Goal: Task Accomplishment & Management: Use online tool/utility

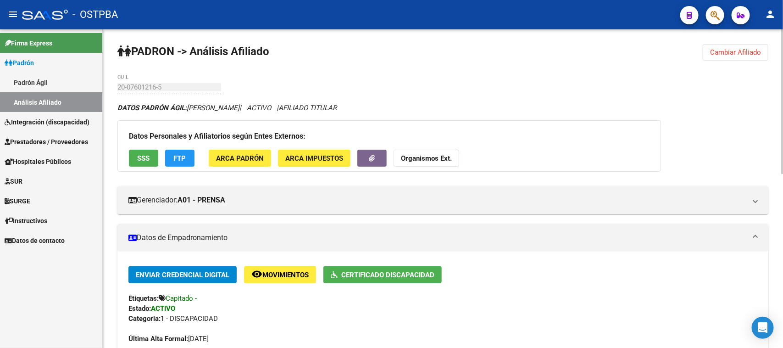
click at [703, 46] on button "Cambiar Afiliado" at bounding box center [736, 52] width 66 height 17
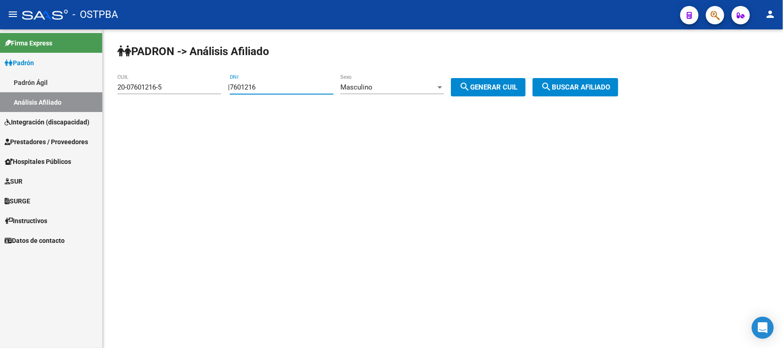
drag, startPoint x: 295, startPoint y: 85, endPoint x: 180, endPoint y: 86, distance: 114.7
click at [180, 86] on app-analisis-afiliado "PADRON -> Análisis Afiliado 20-07601216-5 CUIL | 7601216 DNI Masculino Sexo sea…" at bounding box center [371, 87] width 508 height 8
paste input "74931"
type input "0074931"
click at [355, 85] on span "Masculino" at bounding box center [356, 87] width 32 height 8
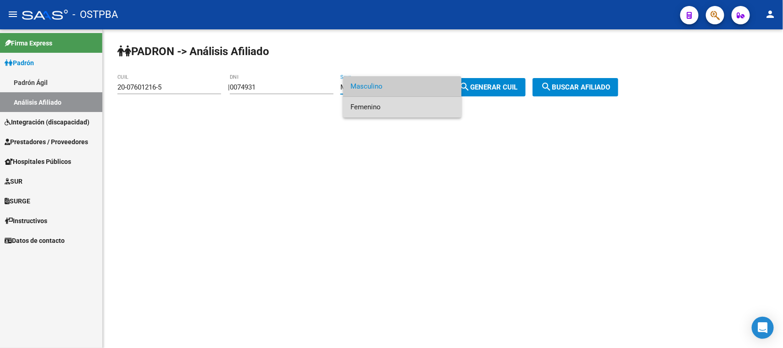
click at [356, 106] on span "Femenino" at bounding box center [402, 107] width 104 height 21
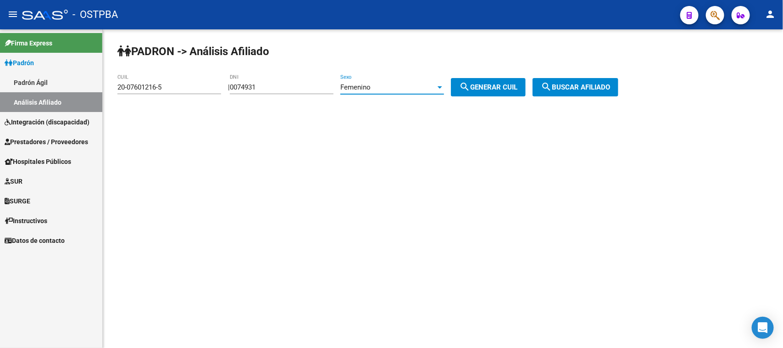
click at [517, 86] on span "search Generar CUIL" at bounding box center [488, 87] width 58 height 8
click at [581, 85] on span "search Buscar afiliado" at bounding box center [575, 87] width 69 height 8
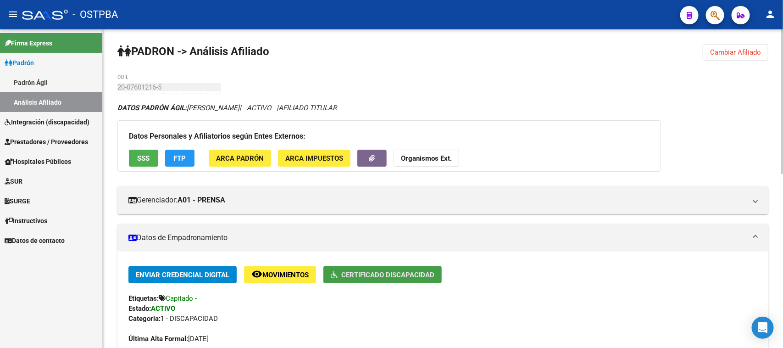
click at [380, 271] on span "Certificado Discapacidad" at bounding box center [387, 275] width 93 height 8
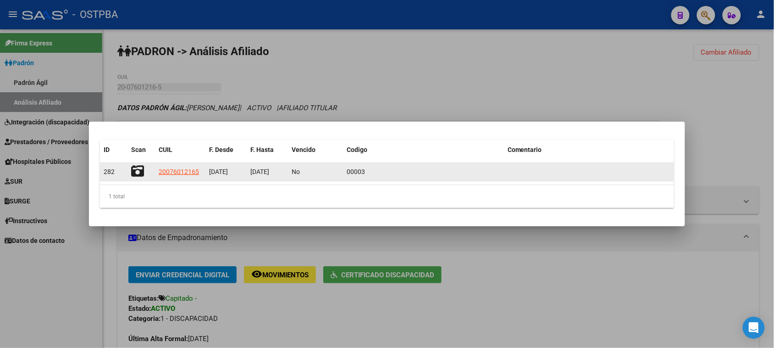
click at [136, 170] on icon at bounding box center [137, 171] width 13 height 13
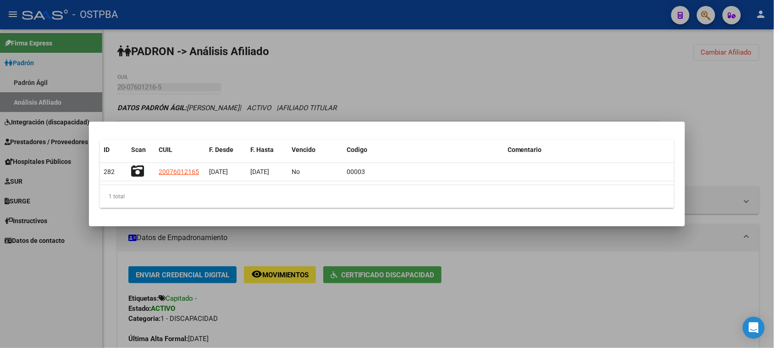
click at [665, 70] on div at bounding box center [387, 174] width 774 height 348
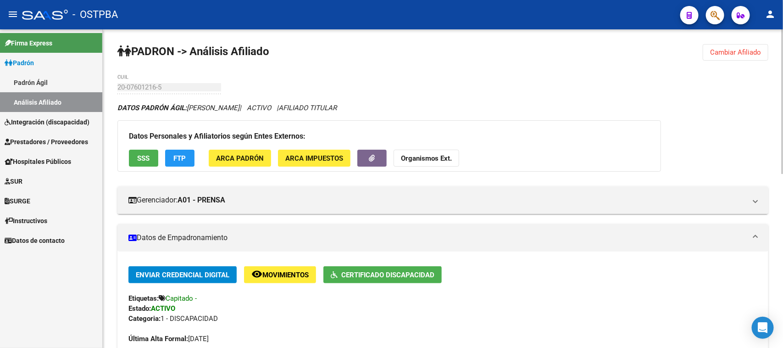
click at [726, 54] on span "Cambiar Afiliado" at bounding box center [735, 52] width 51 height 8
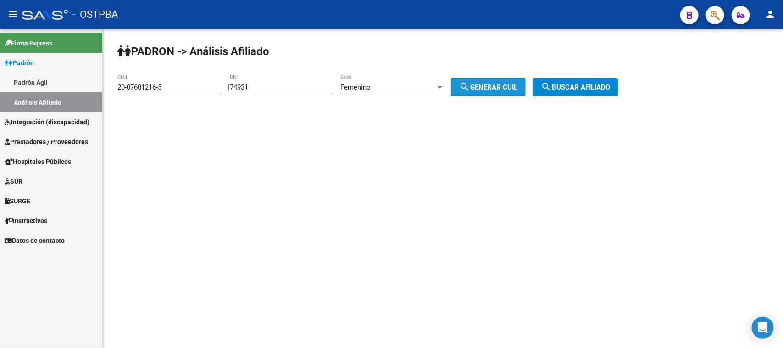
click at [507, 83] on span "search Generar CUIL" at bounding box center [488, 87] width 58 height 8
click at [498, 82] on button "search Generar CUIL" at bounding box center [488, 87] width 75 height 18
click at [241, 83] on input "74931" at bounding box center [282, 87] width 104 height 8
type input "0074931"
click at [489, 85] on span "search Generar CUIL" at bounding box center [488, 87] width 58 height 8
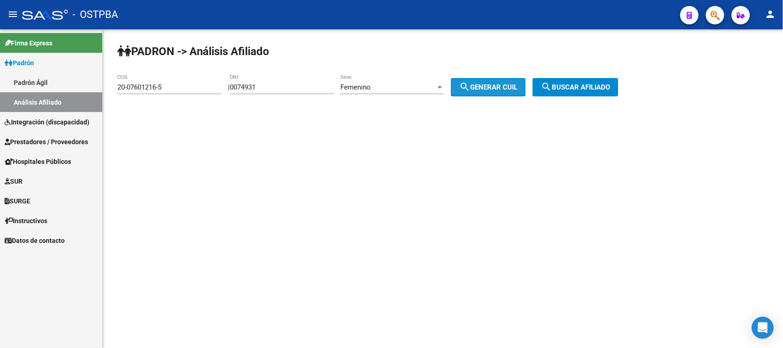
click at [489, 85] on span "search Generar CUIL" at bounding box center [488, 87] width 58 height 8
click at [502, 83] on span "search Generar CUIL" at bounding box center [488, 87] width 58 height 8
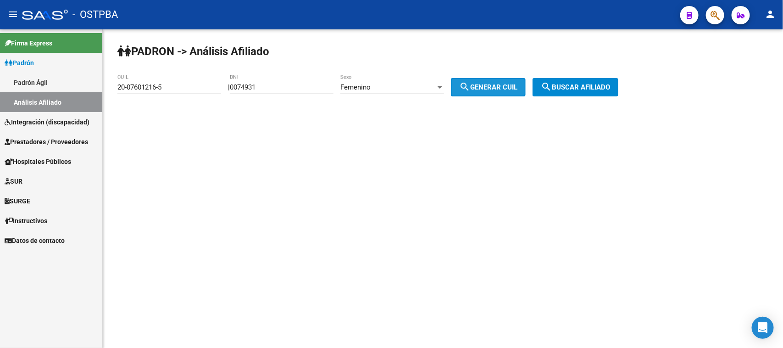
click at [502, 83] on span "search Generar CUIL" at bounding box center [488, 87] width 58 height 8
click at [574, 85] on span "search Buscar afiliado" at bounding box center [575, 87] width 69 height 8
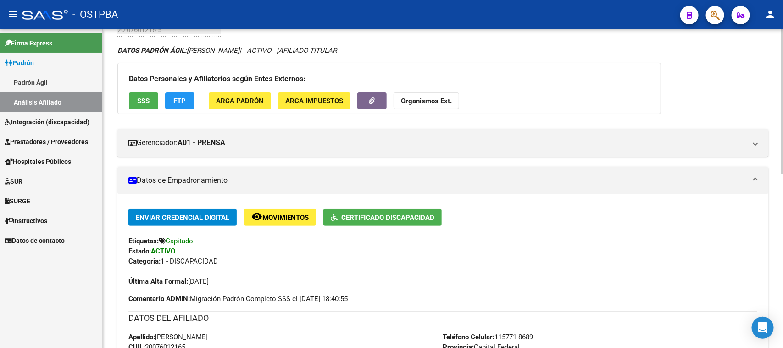
scroll to position [172, 0]
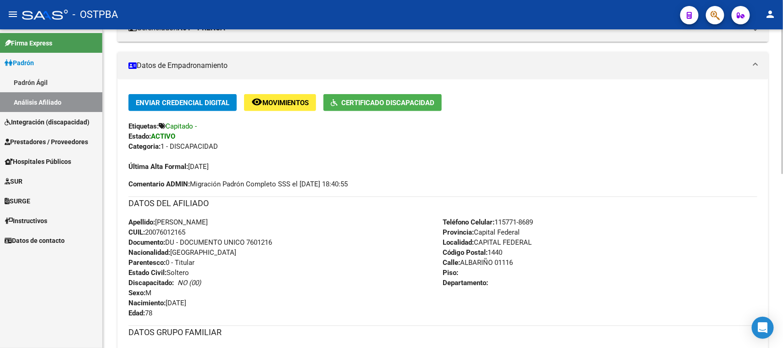
click at [341, 291] on div "Apellido: [PERSON_NAME]: 20076012165 Documento: DU - DOCUMENTO UNICO 7601216 Na…" at bounding box center [285, 267] width 315 height 101
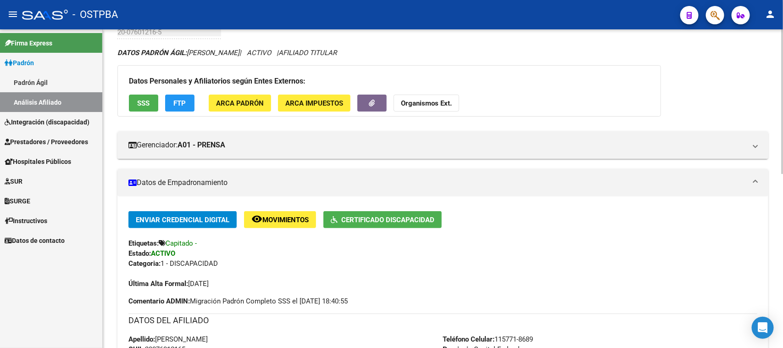
scroll to position [0, 0]
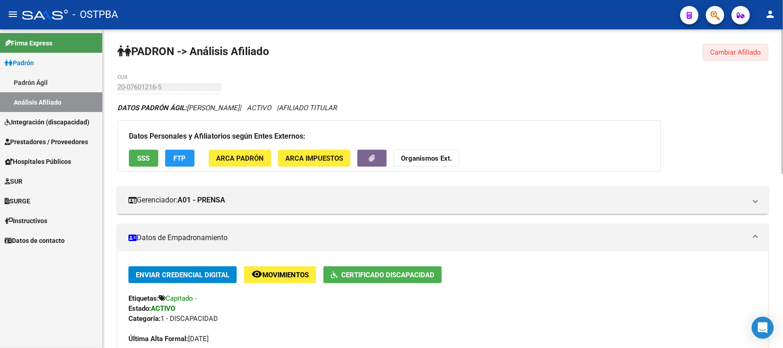
click at [730, 48] on span "Cambiar Afiliado" at bounding box center [735, 52] width 51 height 8
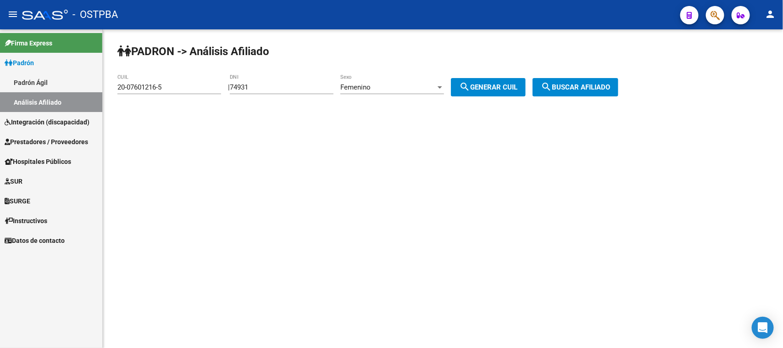
drag, startPoint x: 265, startPoint y: 82, endPoint x: 256, endPoint y: 83, distance: 8.8
click at [256, 83] on div "74931 DNI" at bounding box center [282, 84] width 104 height 20
drag, startPoint x: 260, startPoint y: 84, endPoint x: 237, endPoint y: 83, distance: 22.5
click at [237, 83] on div "| 74931 DNI Femenino Sexo search Generar CUIL" at bounding box center [380, 87] width 305 height 8
paste input "95.094615"
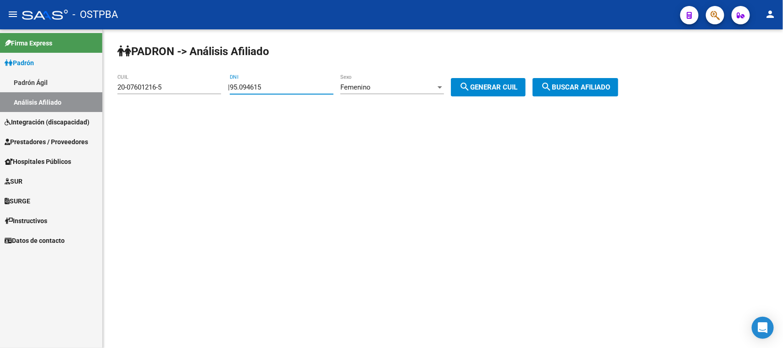
click at [248, 86] on input "95.094615" at bounding box center [282, 87] width 104 height 8
type input "95094615"
click at [496, 82] on button "search Generar CUIL" at bounding box center [488, 87] width 75 height 18
type input "27-95094615-1"
click at [574, 81] on button "search Buscar afiliado" at bounding box center [576, 87] width 86 height 18
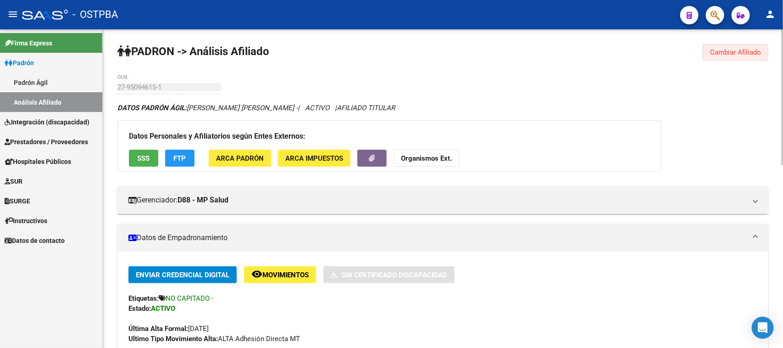
click at [728, 51] on span "Cambiar Afiliado" at bounding box center [735, 52] width 51 height 8
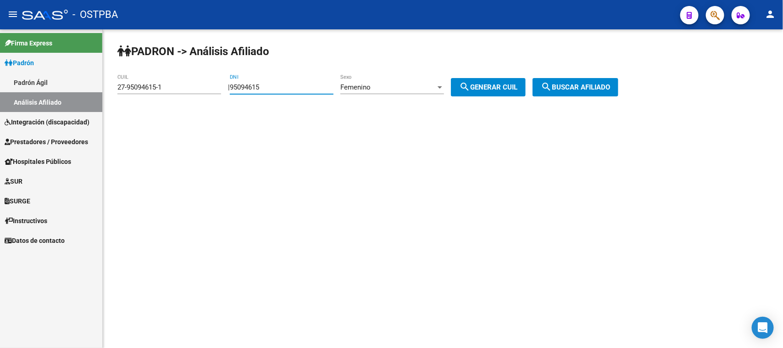
drag, startPoint x: 294, startPoint y: 85, endPoint x: 191, endPoint y: 85, distance: 102.8
click at [191, 85] on app-analisis-afiliado "PADRON -> Análisis Afiliado 27-95094615-1 CUIL | 95094615 DNI Femenino Sexo sea…" at bounding box center [371, 87] width 508 height 8
paste input "37242681"
type input "37242681"
click at [371, 85] on span "Femenino" at bounding box center [355, 87] width 30 height 8
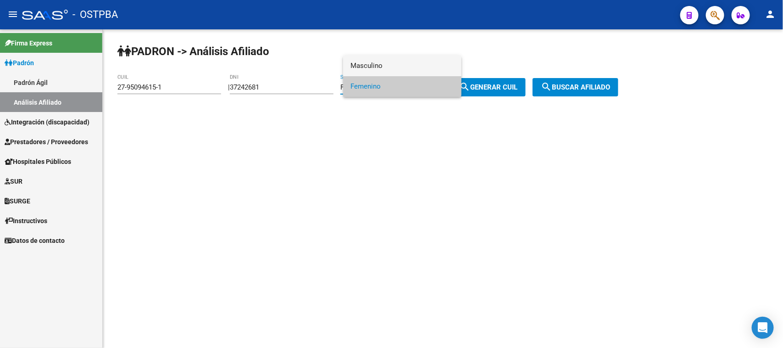
click at [387, 60] on span "Masculino" at bounding box center [402, 66] width 104 height 21
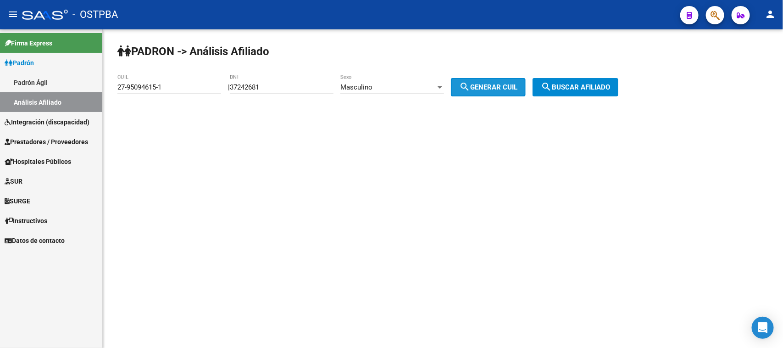
click at [495, 86] on span "search Generar CUIL" at bounding box center [488, 87] width 58 height 8
type input "20-37242681-1"
click at [569, 83] on span "search Buscar afiliado" at bounding box center [575, 87] width 69 height 8
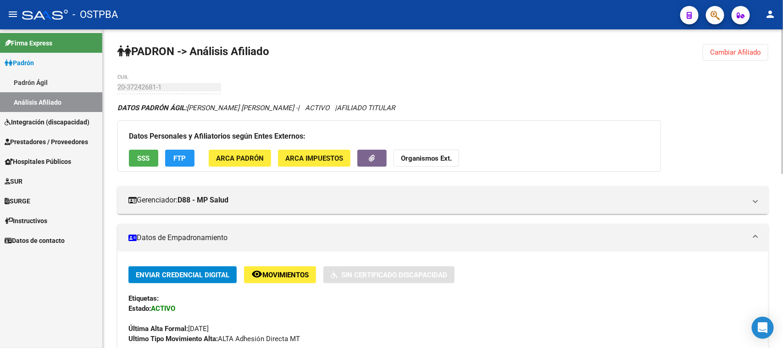
click at [742, 46] on button "Cambiar Afiliado" at bounding box center [736, 52] width 66 height 17
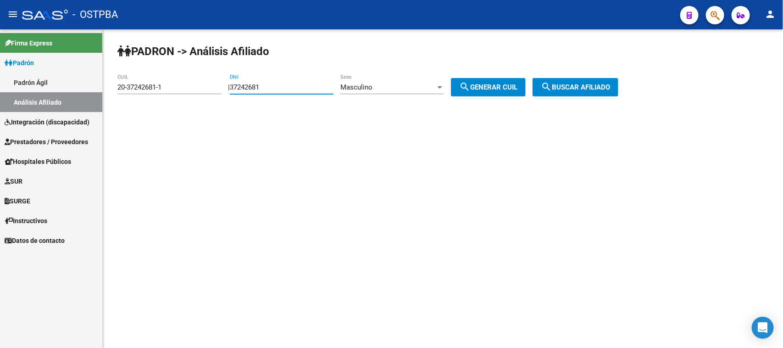
drag, startPoint x: 277, startPoint y: 83, endPoint x: 218, endPoint y: 89, distance: 59.0
click at [218, 89] on app-analisis-afiliado "PADRON -> Análisis Afiliado 20-37242681-1 CUIL | 37242681 DNI Masculino Sexo se…" at bounding box center [371, 87] width 508 height 8
type input "43020459"
click at [363, 80] on div "Masculino Sexo" at bounding box center [392, 84] width 104 height 20
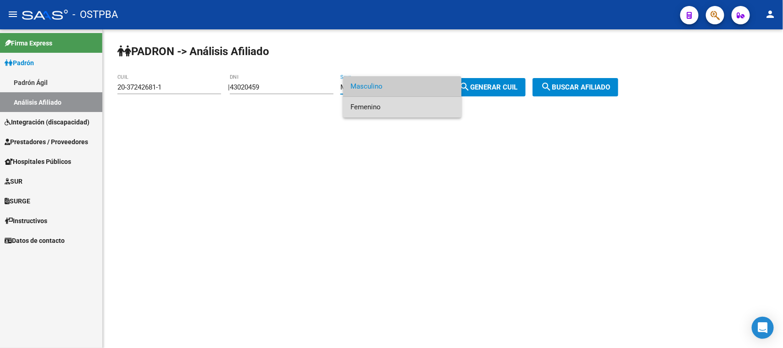
click at [365, 98] on span "Femenino" at bounding box center [402, 107] width 104 height 21
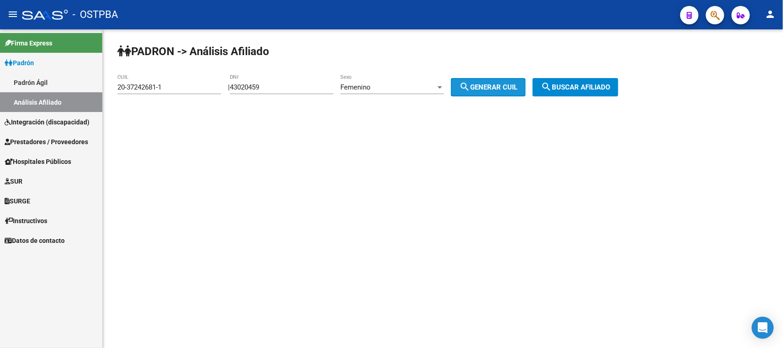
click at [498, 83] on span "search Generar CUIL" at bounding box center [488, 87] width 58 height 8
type input "27-43020459-4"
click at [573, 85] on span "search Buscar afiliado" at bounding box center [575, 87] width 69 height 8
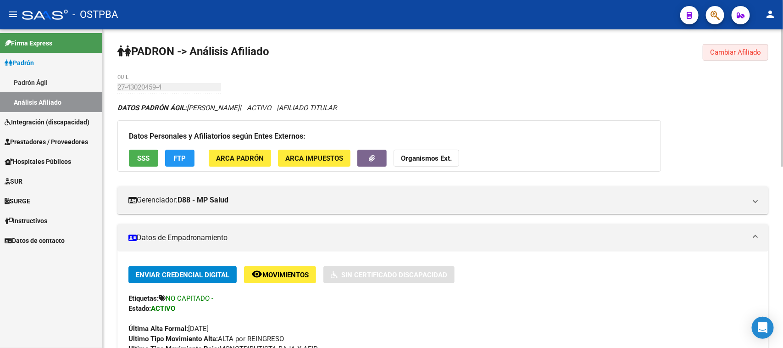
click at [748, 49] on span "Cambiar Afiliado" at bounding box center [735, 52] width 51 height 8
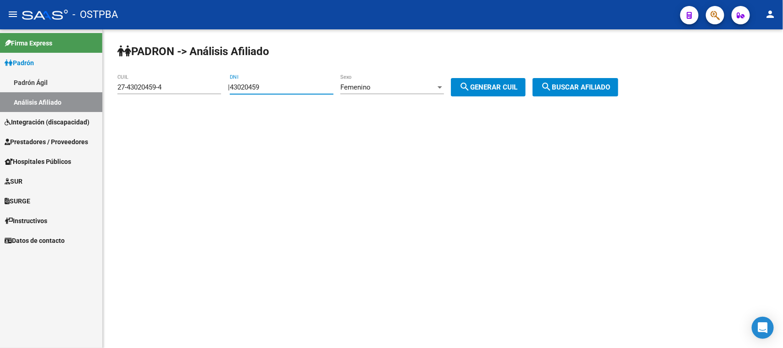
drag, startPoint x: 283, startPoint y: 87, endPoint x: 223, endPoint y: 95, distance: 60.7
click at [223, 95] on div "PADRON -> Análisis Afiliado 27-43020459-4 CUIL | 43020459 DNI Femenino Sexo sea…" at bounding box center [443, 77] width 680 height 96
paste input "469677"
type input "43469677"
click at [384, 85] on div "Femenino" at bounding box center [387, 87] width 95 height 8
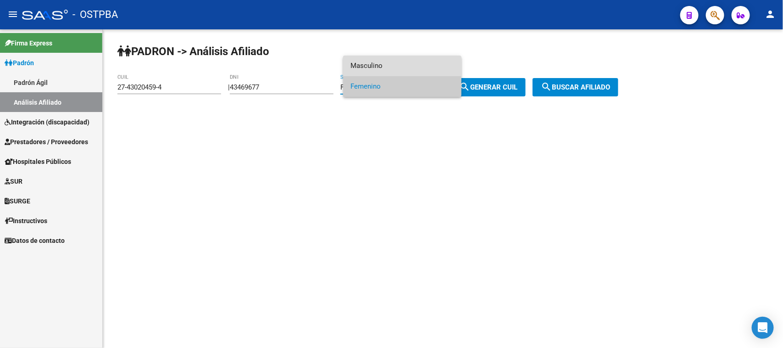
click at [382, 65] on span "Masculino" at bounding box center [402, 66] width 104 height 21
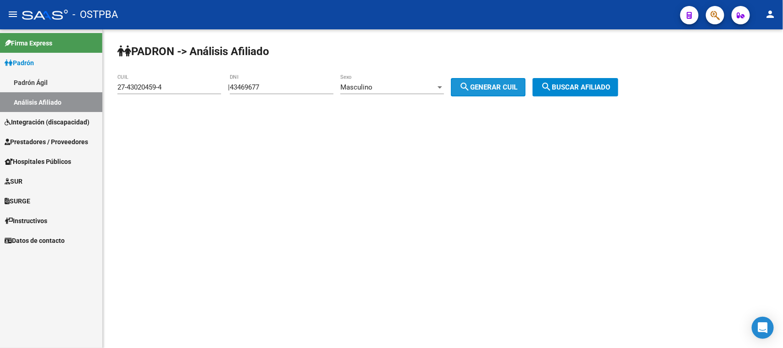
click at [497, 83] on span "search Generar CUIL" at bounding box center [488, 87] width 58 height 8
click at [589, 83] on span "search Buscar afiliado" at bounding box center [575, 87] width 69 height 8
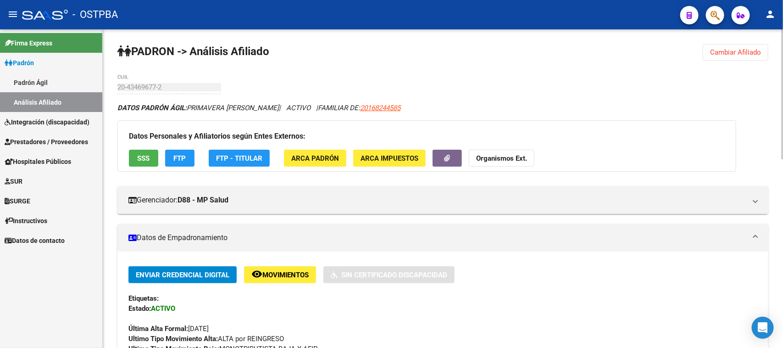
click at [725, 50] on span "Cambiar Afiliado" at bounding box center [735, 52] width 51 height 8
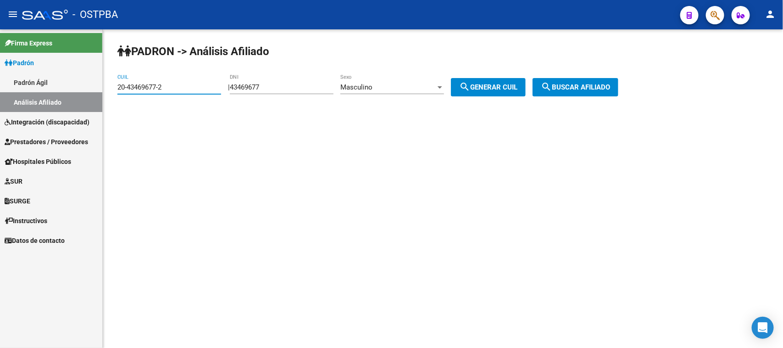
drag, startPoint x: 168, startPoint y: 85, endPoint x: 72, endPoint y: 86, distance: 95.4
click at [72, 86] on mat-sidenav-container "Firma Express Padrón Padrón Ágil Análisis Afiliado Integración (discapacidad) C…" at bounding box center [391, 188] width 783 height 318
paste input "7-37362959-1"
click at [500, 84] on span "search Generar CUIL" at bounding box center [488, 87] width 58 height 8
type input "20-43469677-2"
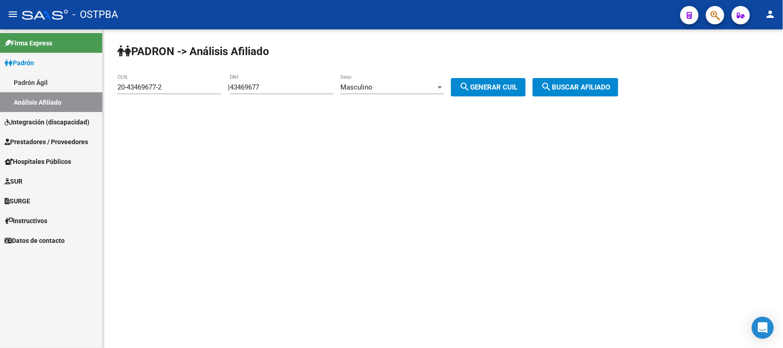
click at [510, 79] on button "search Generar CUIL" at bounding box center [488, 87] width 75 height 18
click at [588, 80] on button "search Buscar afiliado" at bounding box center [576, 87] width 86 height 18
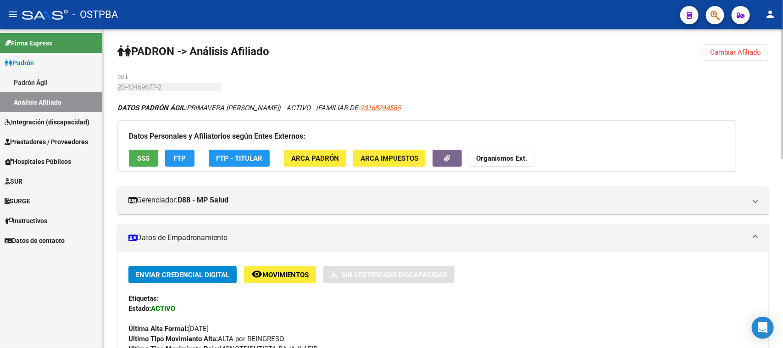
click at [723, 53] on span "Cambiar Afiliado" at bounding box center [735, 52] width 51 height 8
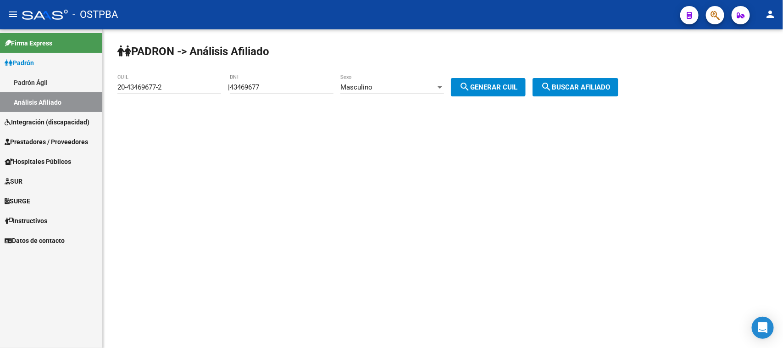
click at [618, 78] on button "search Buscar afiliado" at bounding box center [576, 87] width 86 height 18
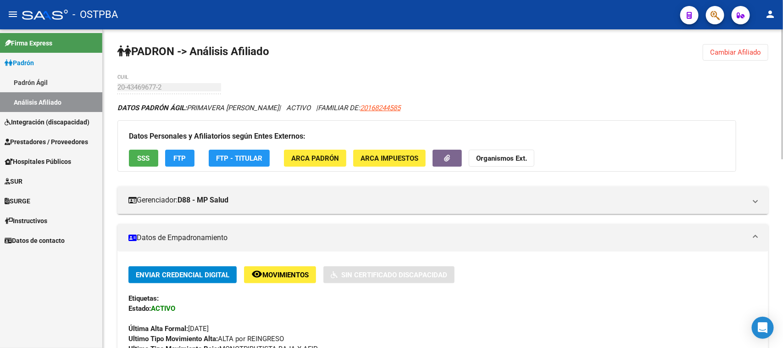
click at [745, 51] on span "Cambiar Afiliado" at bounding box center [735, 52] width 51 height 8
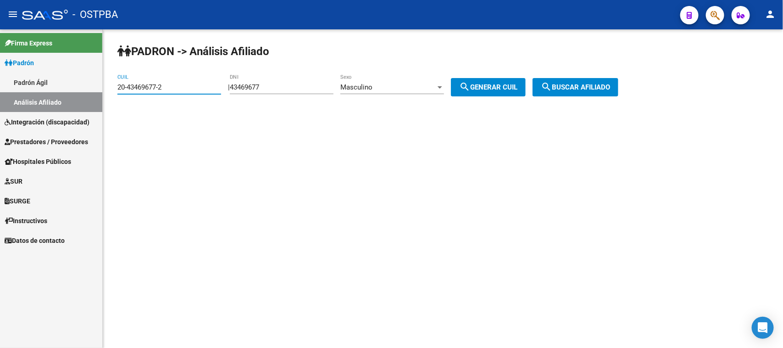
drag, startPoint x: 182, startPoint y: 86, endPoint x: 57, endPoint y: 87, distance: 124.8
click at [57, 87] on mat-sidenav-container "Firma Express Padrón Padrón Ágil Análisis Afiliado Integración (discapacidad) C…" at bounding box center [391, 188] width 783 height 318
paste input "27-37362959-1"
click at [573, 83] on span "search Buscar afiliado" at bounding box center [575, 87] width 69 height 8
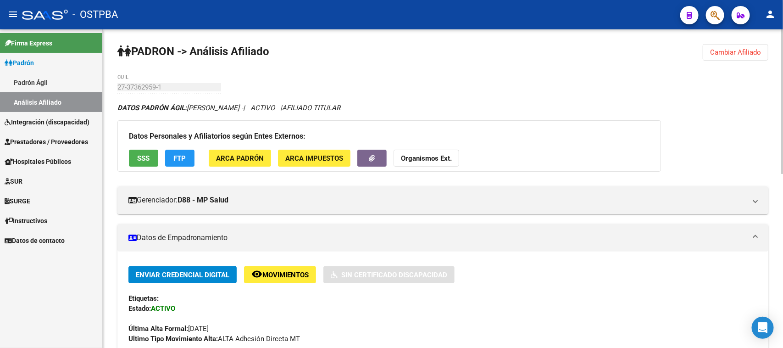
click at [752, 51] on span "Cambiar Afiliado" at bounding box center [735, 52] width 51 height 8
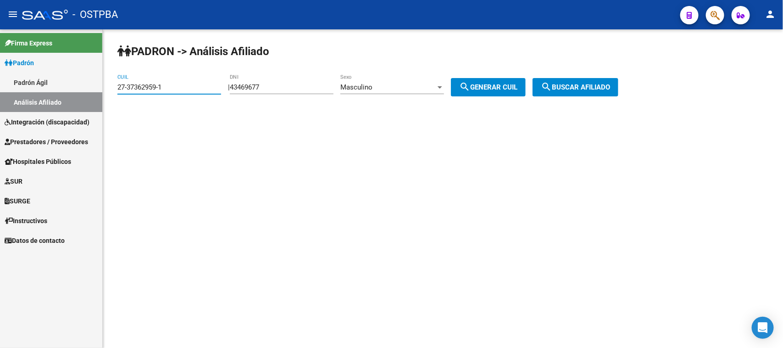
drag, startPoint x: 177, startPoint y: 83, endPoint x: 88, endPoint y: 89, distance: 89.2
click at [88, 89] on mat-sidenav-container "Firma Express Padrón Padrón Ágil Análisis Afiliado Integración (discapacidad) C…" at bounding box center [391, 188] width 783 height 318
paste input "0-30491894-3"
click at [583, 85] on span "search Buscar afiliado" at bounding box center [575, 87] width 69 height 8
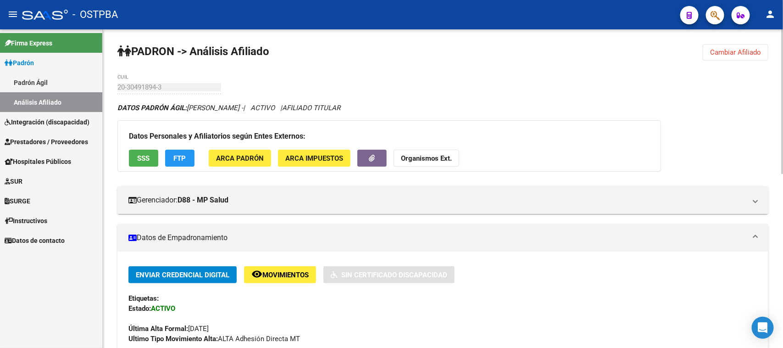
click at [746, 53] on span "Cambiar Afiliado" at bounding box center [735, 52] width 51 height 8
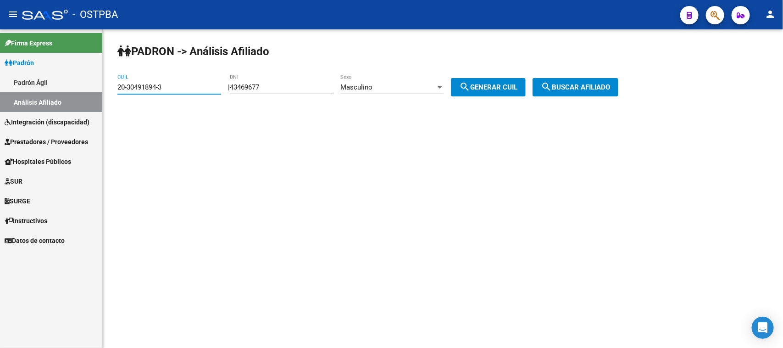
drag, startPoint x: 196, startPoint y: 89, endPoint x: 28, endPoint y: 84, distance: 168.0
click at [28, 84] on mat-sidenav-container "Firma Express Padrón Padrón Ágil Análisis Afiliado Integración (discapacidad) C…" at bounding box center [391, 188] width 783 height 318
paste input "54521398"
type input "20-54521398-3"
click at [576, 89] on span "search Buscar afiliado" at bounding box center [575, 87] width 69 height 8
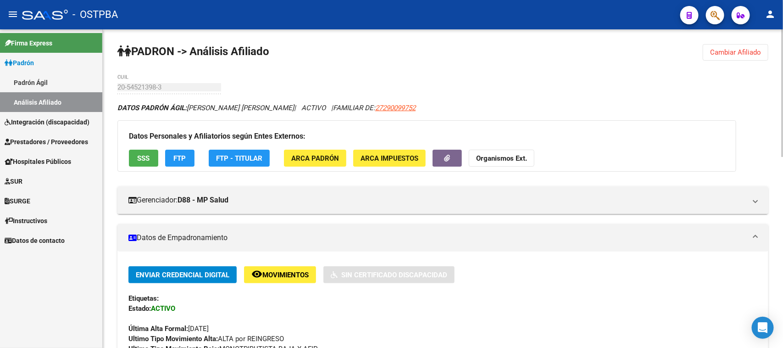
click at [714, 50] on span "Cambiar Afiliado" at bounding box center [735, 52] width 51 height 8
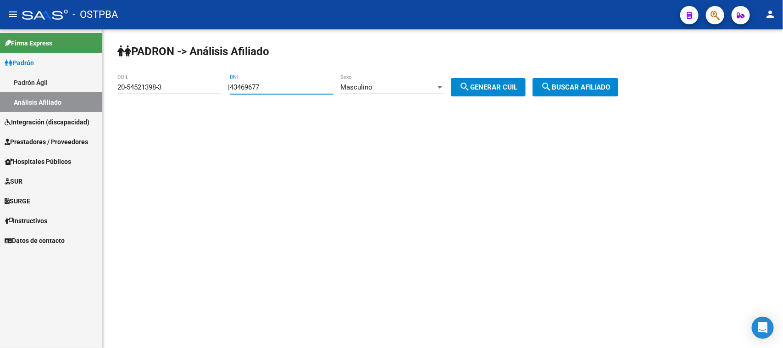
drag, startPoint x: 306, startPoint y: 85, endPoint x: 193, endPoint y: 85, distance: 112.4
click at [193, 85] on app-analisis-afiliado "PADRON -> Análisis Afiliado 20-54521398-3 CUIL | 43469677 DNI Masculino Sexo se…" at bounding box center [371, 87] width 508 height 8
paste input "2780976"
type input "42780976"
click at [517, 86] on span "search Generar CUIL" at bounding box center [488, 87] width 58 height 8
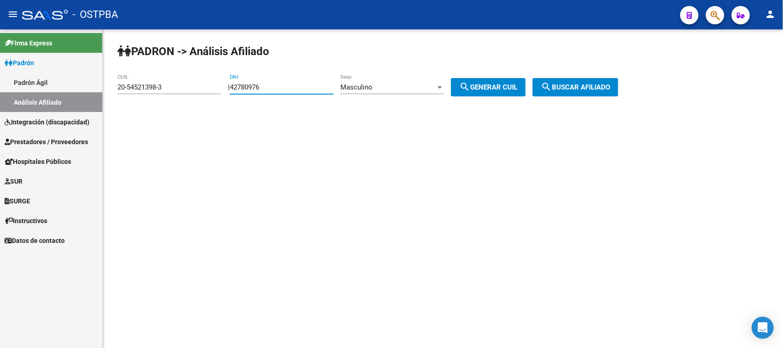
type input "20-42780976-6"
click at [567, 84] on span "search Buscar afiliado" at bounding box center [575, 87] width 69 height 8
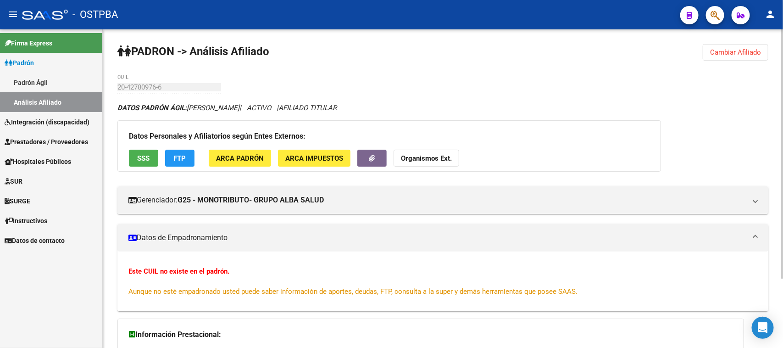
click at [728, 56] on button "Cambiar Afiliado" at bounding box center [736, 52] width 66 height 17
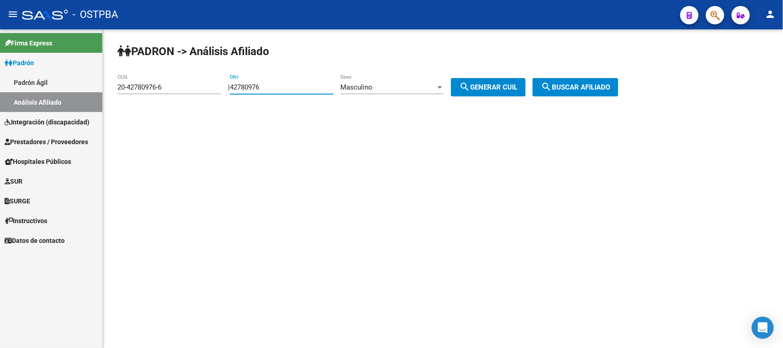
drag, startPoint x: 299, startPoint y: 86, endPoint x: 171, endPoint y: 86, distance: 128.0
click at [171, 86] on app-analisis-afiliado "PADRON -> Análisis Afiliado 20-42780976-6 CUIL | 42780976 DNI Masculino Sexo se…" at bounding box center [371, 87] width 508 height 8
paste input "18403118"
type input "18403118"
click at [499, 81] on button "search Generar CUIL" at bounding box center [488, 87] width 75 height 18
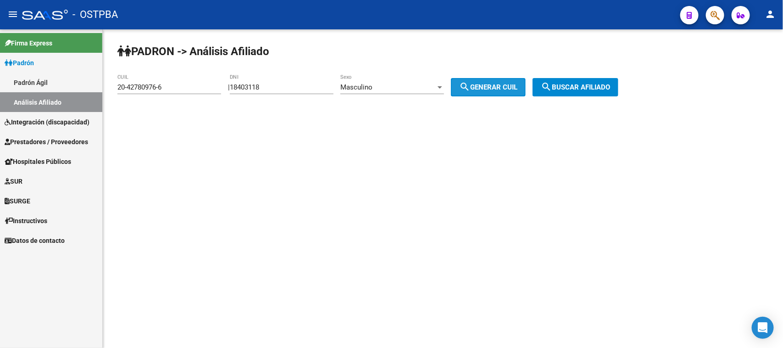
type input "20-18403118-4"
click at [613, 93] on button "search Buscar afiliado" at bounding box center [576, 87] width 86 height 18
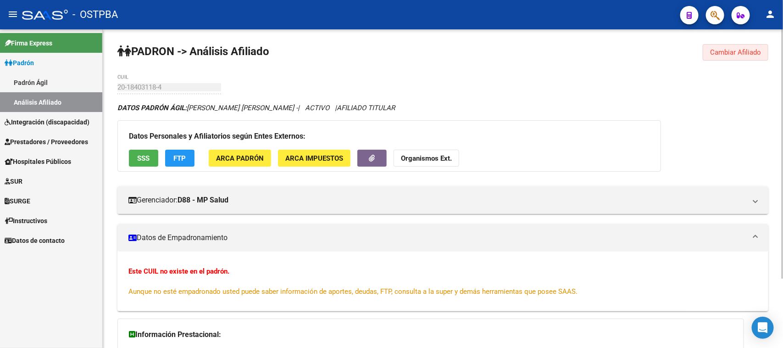
click at [741, 50] on span "Cambiar Afiliado" at bounding box center [735, 52] width 51 height 8
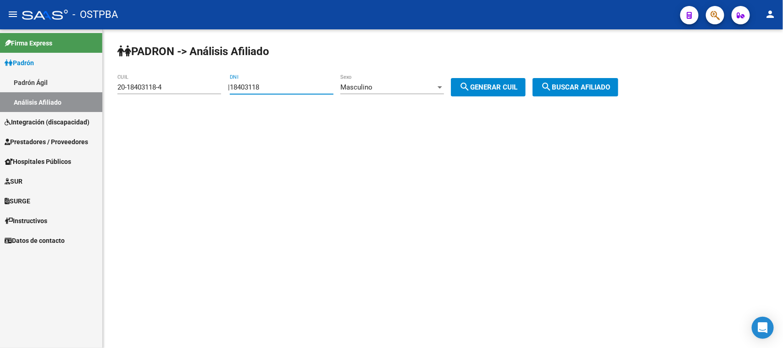
drag, startPoint x: 306, startPoint y: 88, endPoint x: 234, endPoint y: 88, distance: 71.6
click at [234, 88] on div "| 18403118 DNI Masculino Sexo search Generar CUIL" at bounding box center [380, 87] width 305 height 8
paste input "70454964"
type input "70454964"
click at [517, 85] on span "search Generar CUIL" at bounding box center [488, 87] width 58 height 8
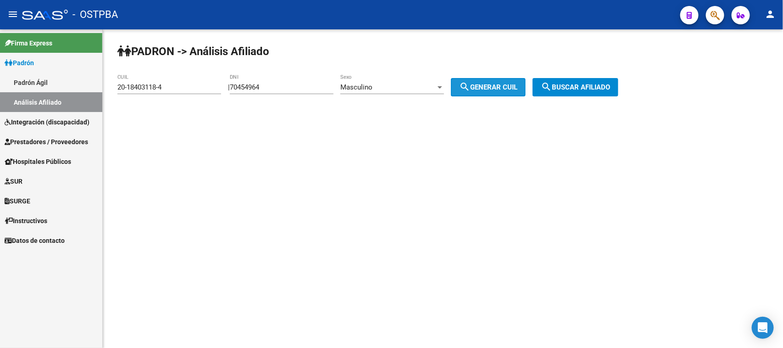
type input "20-70454964-5"
click at [565, 83] on span "search Buscar afiliado" at bounding box center [575, 87] width 69 height 8
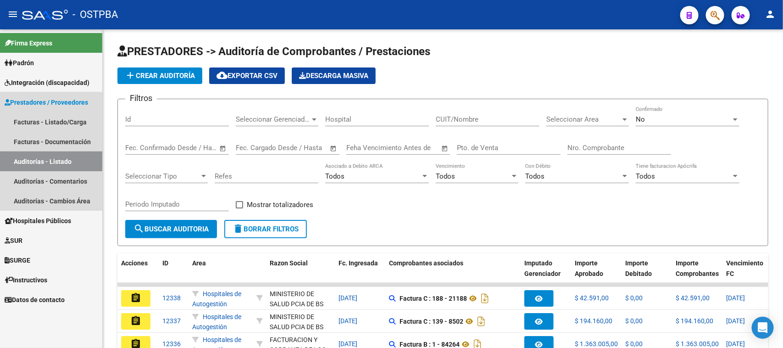
click at [42, 160] on link "Auditorías - Listado" at bounding box center [51, 161] width 102 height 20
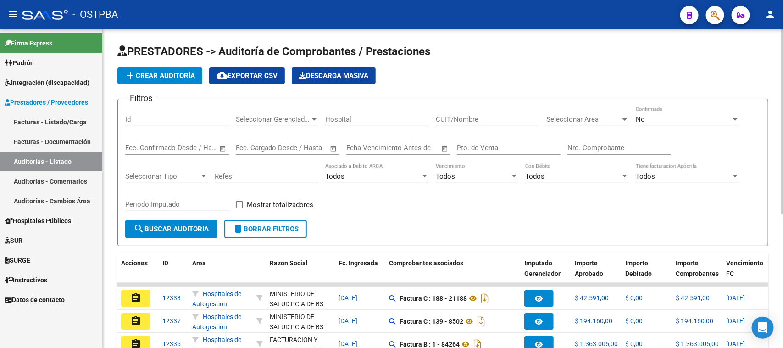
click at [150, 119] on input "Id" at bounding box center [177, 119] width 104 height 8
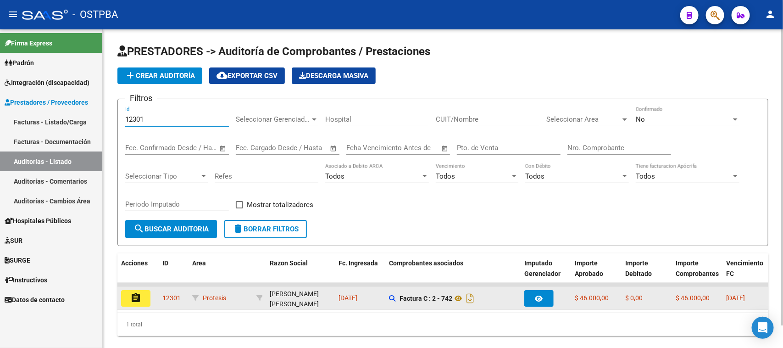
type input "12301"
click at [138, 295] on mat-icon "assignment" at bounding box center [135, 297] width 11 height 11
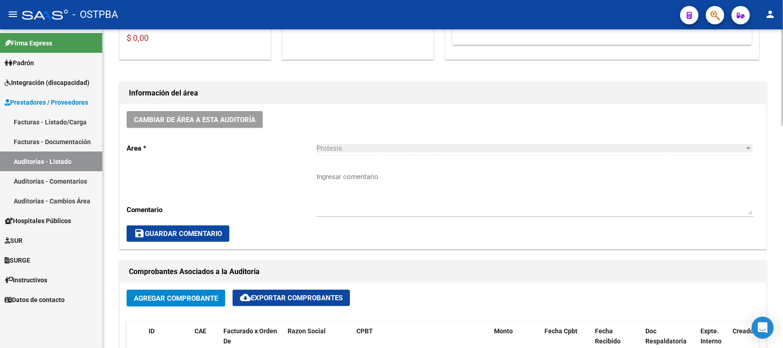
scroll to position [344, 0]
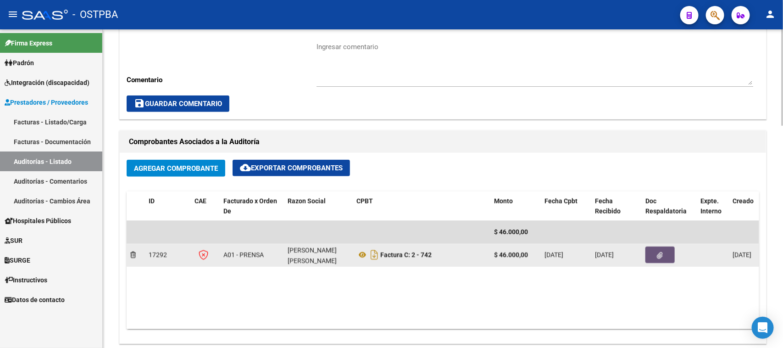
click at [663, 252] on icon "button" at bounding box center [660, 255] width 6 height 7
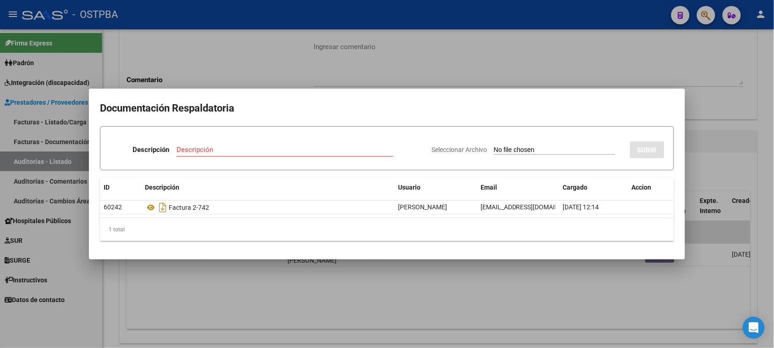
click at [494, 150] on input "Seleccionar Archivo" at bounding box center [555, 150] width 122 height 9
type input "C:\fakepath\RECETA Y EVOLUCION MEDINA PAULA.pdf"
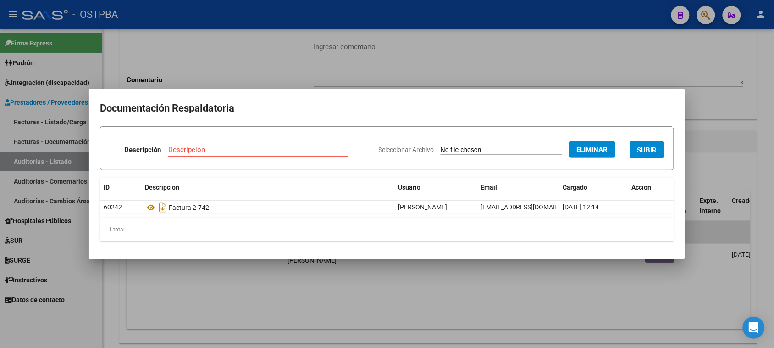
click at [201, 148] on input "Descripción" at bounding box center [258, 149] width 180 height 8
type input "RECETA Y EVOLUCION PAULA"
click at [644, 148] on span "SUBIR" at bounding box center [648, 150] width 20 height 8
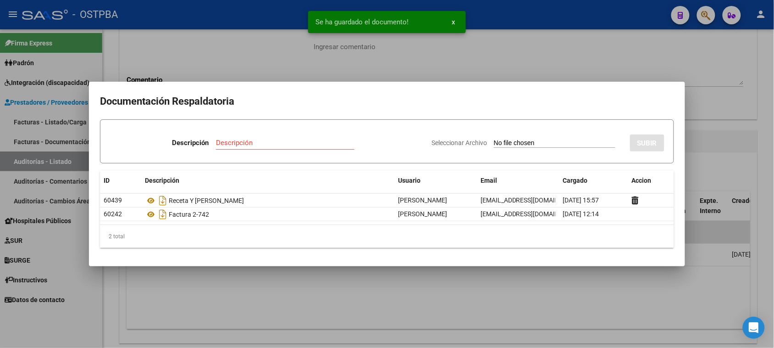
click at [528, 145] on input "Seleccionar Archivo" at bounding box center [555, 143] width 122 height 9
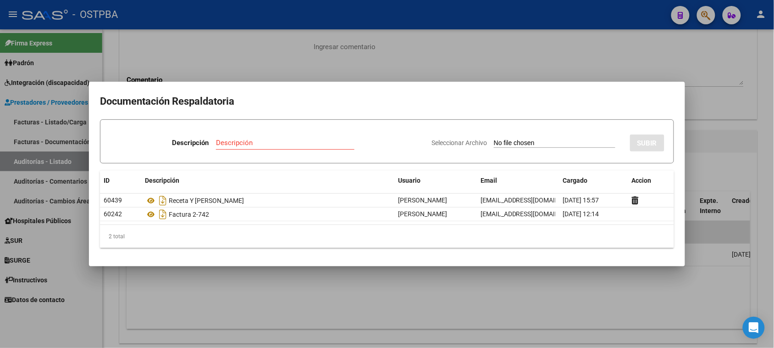
type input "C:\fakepath\RECETA Y EVOLUCION MEDINA TOMASA.pdf"
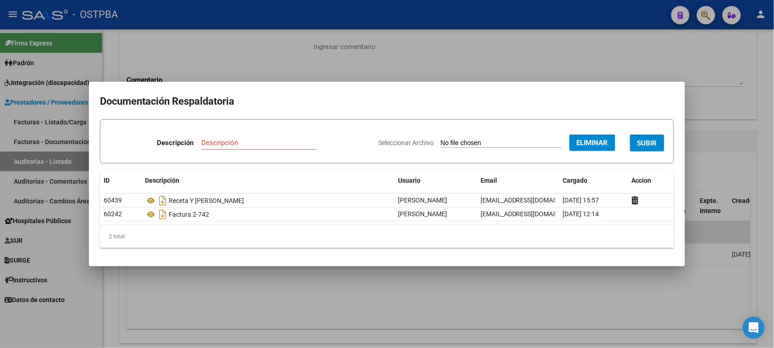
click at [226, 143] on input "Descripción" at bounding box center [258, 143] width 115 height 8
type input "RECETA Y EVOLUCION TOMASA"
click at [643, 140] on span "SUBIR" at bounding box center [648, 143] width 20 height 8
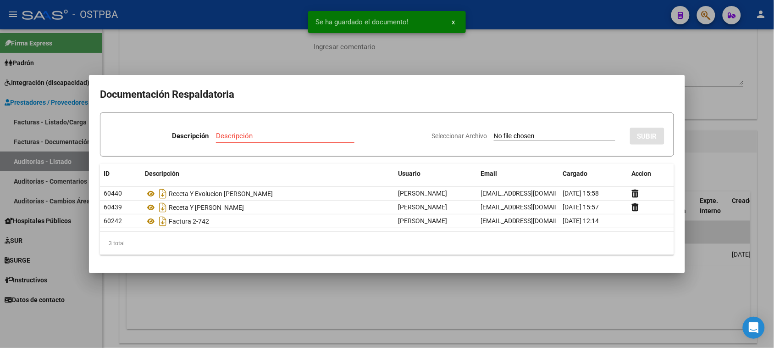
click at [494, 137] on input "Seleccionar Archivo" at bounding box center [555, 136] width 122 height 9
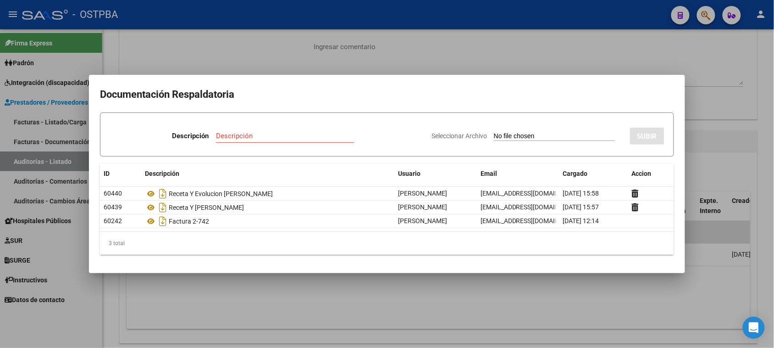
type input "C:\fakepath\AUDITORIA 12301.pdf"
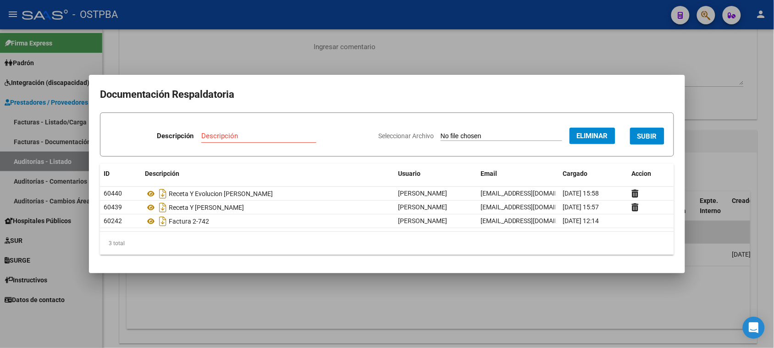
click at [239, 133] on input "Descripción" at bounding box center [258, 136] width 115 height 8
type input "AUDITORIA 12301"
click at [646, 132] on span "SUBIR" at bounding box center [648, 136] width 20 height 8
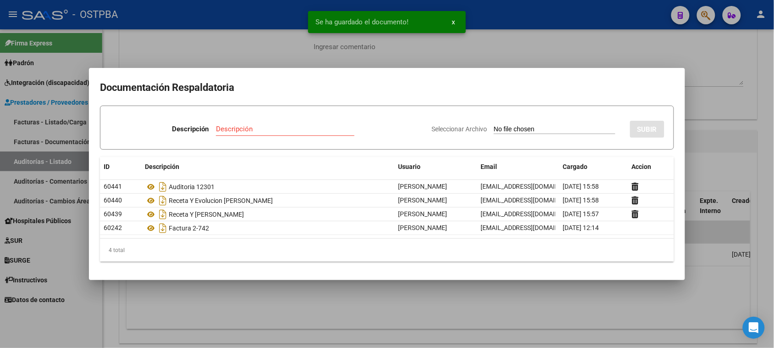
click at [234, 47] on div at bounding box center [387, 174] width 774 height 348
